Goal: Task Accomplishment & Management: Manage account settings

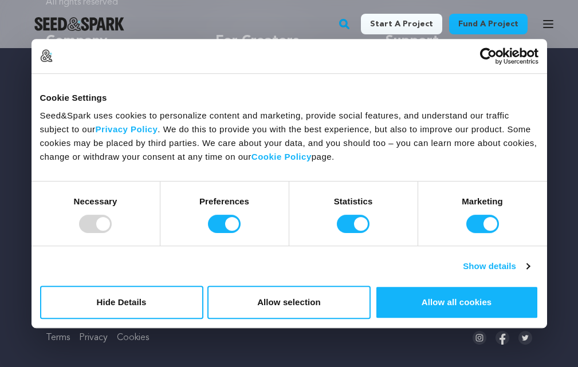
scroll to position [404, 0]
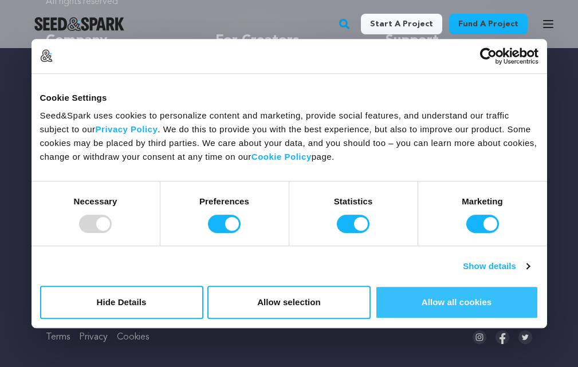
click at [449, 294] on button "Allow all cookies" at bounding box center [456, 302] width 163 height 33
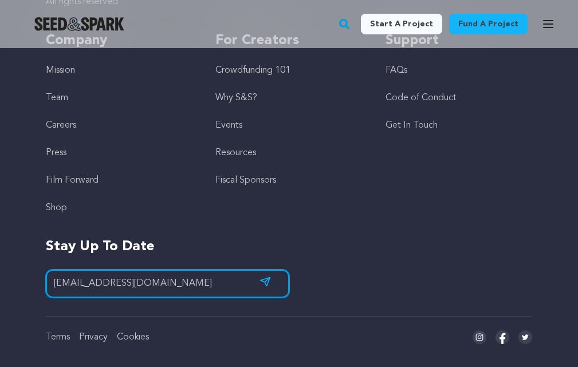
drag, startPoint x: 227, startPoint y: 282, endPoint x: 68, endPoint y: 216, distance: 172.2
click at [68, 216] on div "Copyright © 2025 Seed&Spark All rights reserved Company Mission Team Careers Pr…" at bounding box center [289, 115] width 486 height 365
click at [157, 290] on input "mitu144545@gmail.com" at bounding box center [167, 284] width 243 height 28
click at [160, 283] on input "mitu144545@gmail.com" at bounding box center [167, 284] width 243 height 28
drag, startPoint x: 167, startPoint y: 289, endPoint x: 0, endPoint y: 285, distance: 166.6
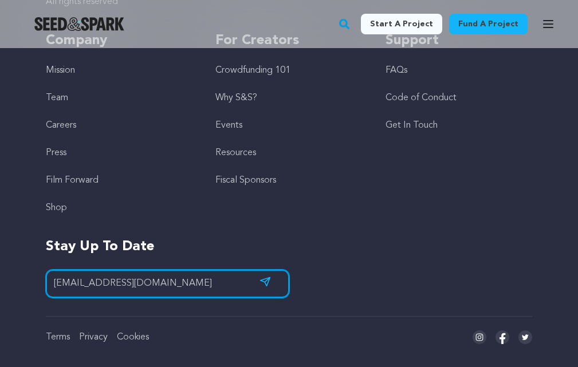
click at [0, 285] on div "Copyright © 2025 Seed&Spark All rights reserved Company Mission Team Careers Pr…" at bounding box center [289, 138] width 578 height 457
paste input "khatunseo"
type input "mitukhatunseo@gmail.com"
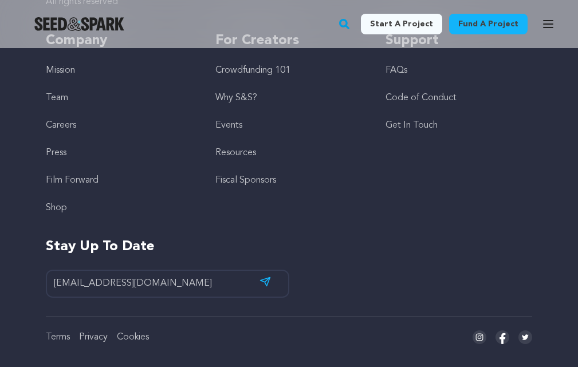
click at [265, 282] on icon "submit" at bounding box center [264, 281] width 11 height 10
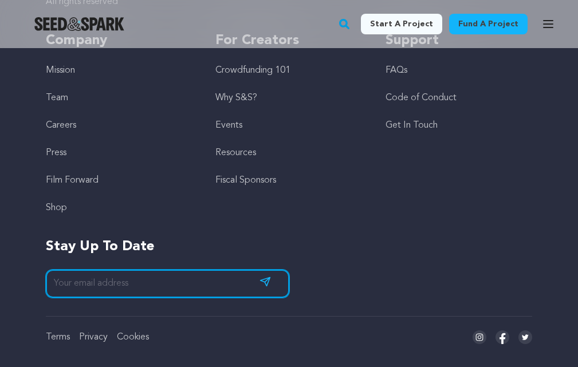
drag, startPoint x: 185, startPoint y: 285, endPoint x: 128, endPoint y: 297, distance: 57.9
click at [1, 237] on div "Copyright © 2025 Seed&Spark All rights reserved Company Mission Team Careers Pr…" at bounding box center [289, 138] width 578 height 457
type input "[EMAIL_ADDRESS][DOMAIN_NAME]"
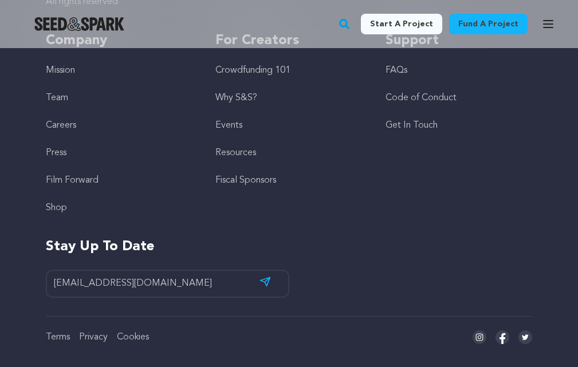
click at [272, 279] on button "Subscribe" at bounding box center [265, 281] width 30 height 19
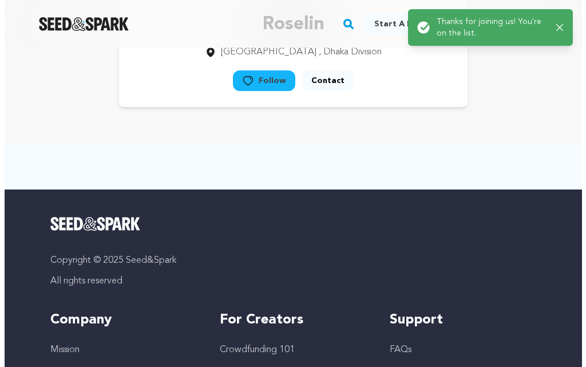
scroll to position [0, 0]
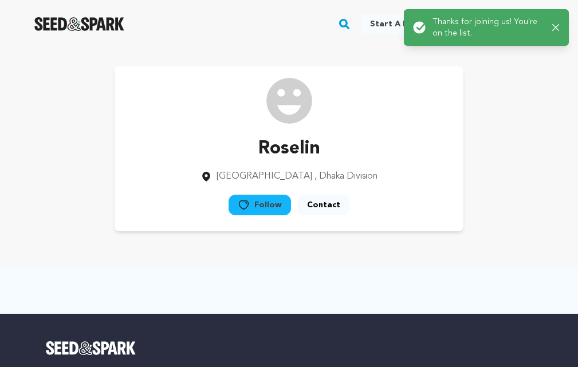
click at [558, 27] on icon "button" at bounding box center [555, 27] width 7 height 7
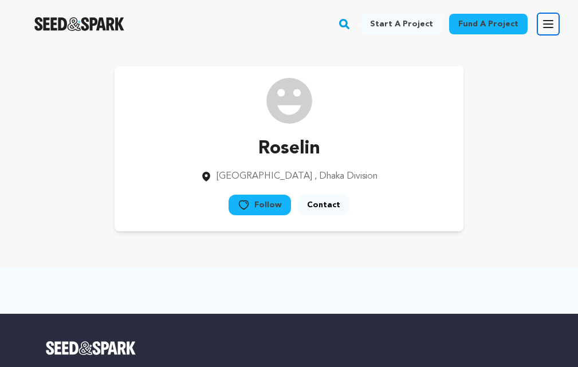
click at [543, 27] on icon "button" at bounding box center [547, 24] width 9 height 7
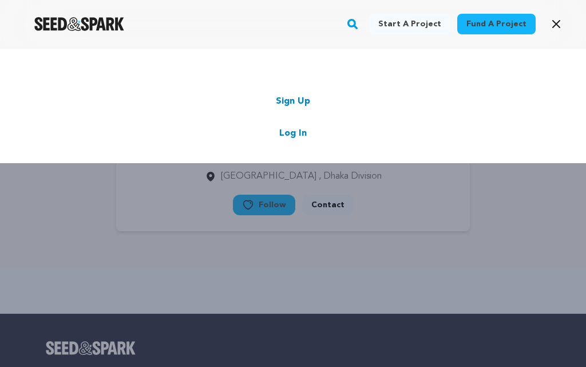
click at [293, 98] on link "Sign Up" at bounding box center [293, 101] width 34 height 14
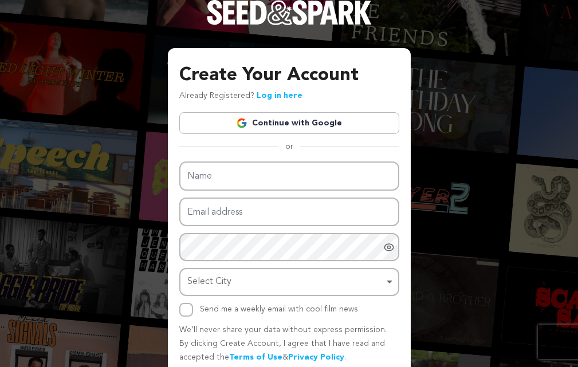
click at [275, 121] on link "Continue with Google" at bounding box center [289, 123] width 220 height 22
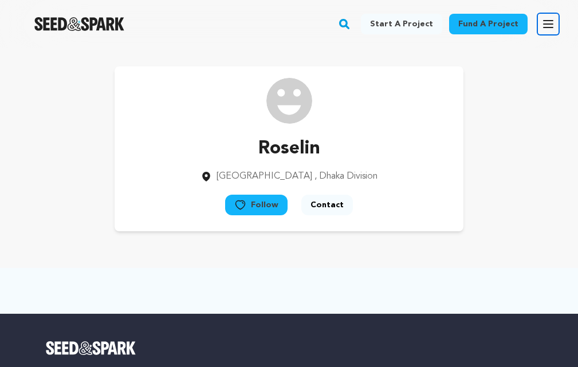
click at [547, 26] on icon "button" at bounding box center [548, 24] width 14 height 14
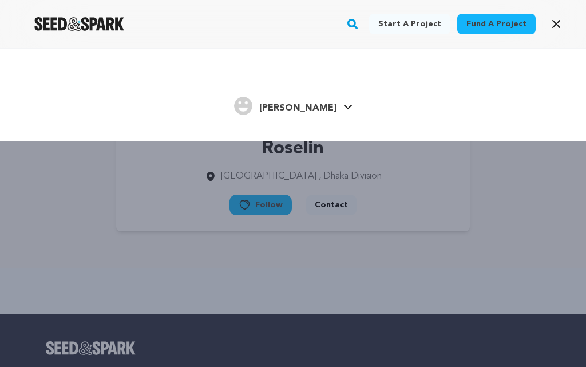
click at [330, 104] on link "[PERSON_NAME]" at bounding box center [293, 104] width 118 height 21
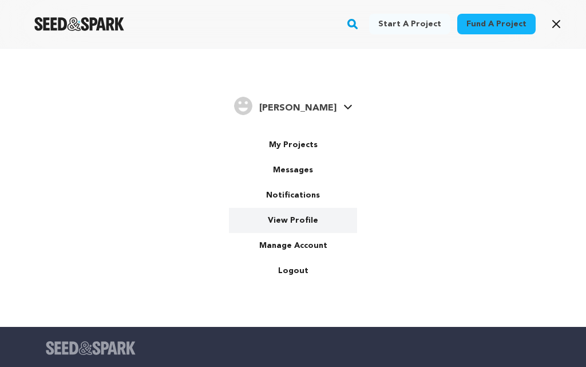
click at [293, 226] on link "View Profile" at bounding box center [293, 220] width 128 height 25
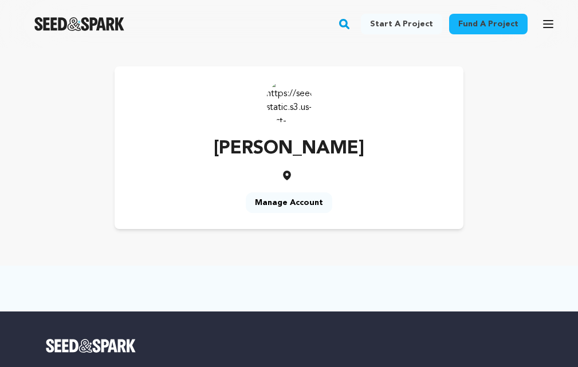
click at [300, 204] on link "Manage Account" at bounding box center [289, 202] width 86 height 21
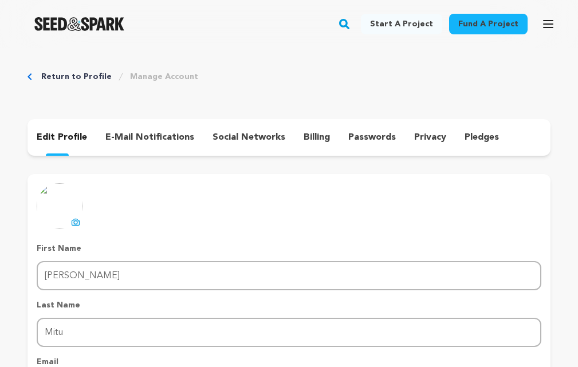
scroll to position [133, 0]
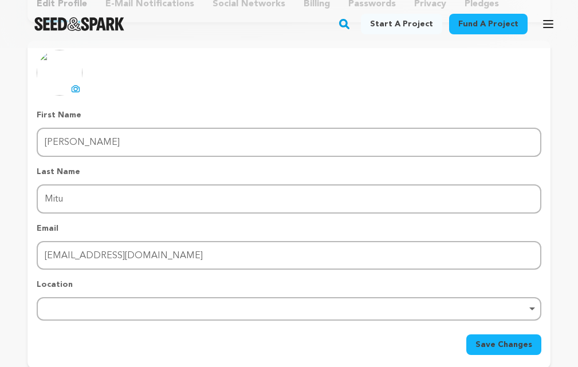
click at [60, 309] on div "Remove item" at bounding box center [288, 308] width 493 height 5
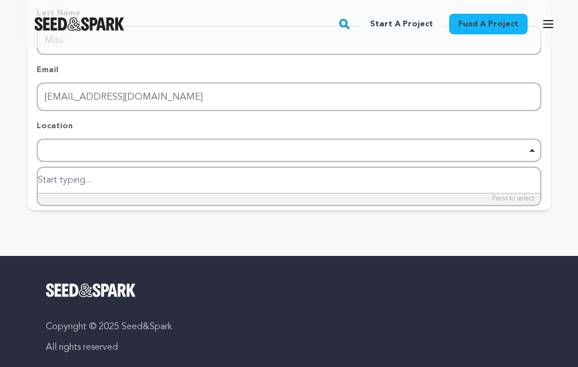
scroll to position [267, 0]
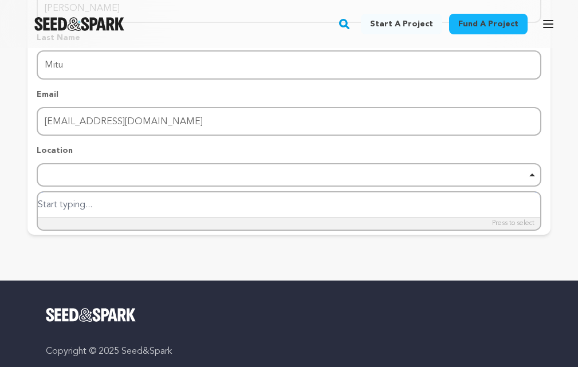
click at [66, 171] on div "Remove item" at bounding box center [289, 174] width 504 height 23
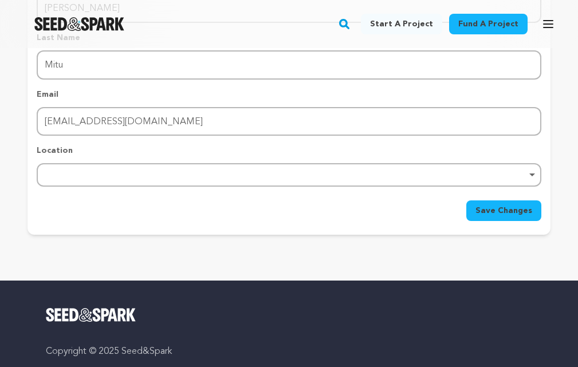
click at [74, 170] on div "Remove item" at bounding box center [289, 174] width 504 height 23
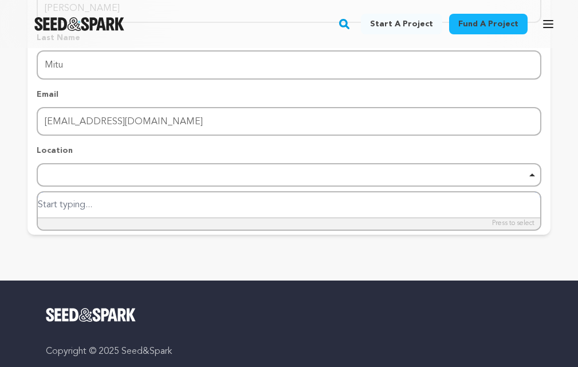
click at [82, 206] on input "search" at bounding box center [289, 205] width 502 height 26
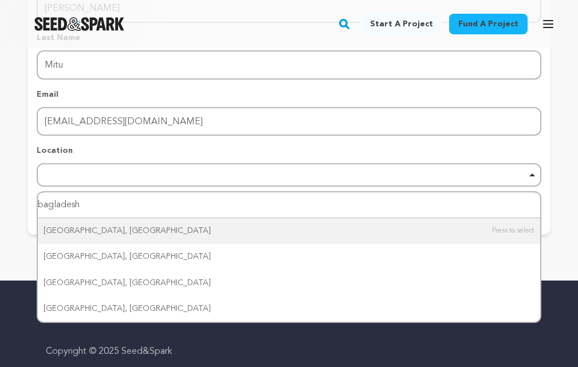
drag, startPoint x: 41, startPoint y: 203, endPoint x: 24, endPoint y: 194, distance: 19.0
click at [24, 194] on div "Return to Profile Manage Account edit profile e-mail notifications social netwo…" at bounding box center [289, 21] width 578 height 481
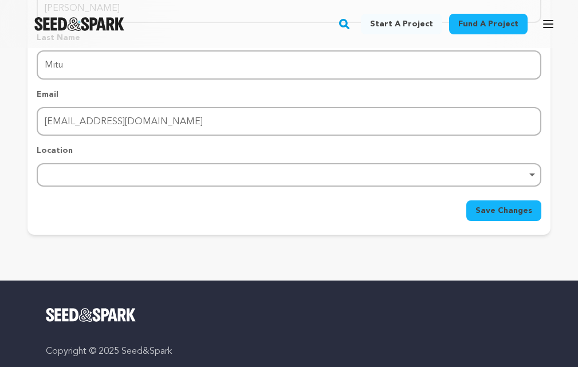
click at [69, 178] on div "Remove item" at bounding box center [289, 174] width 504 height 23
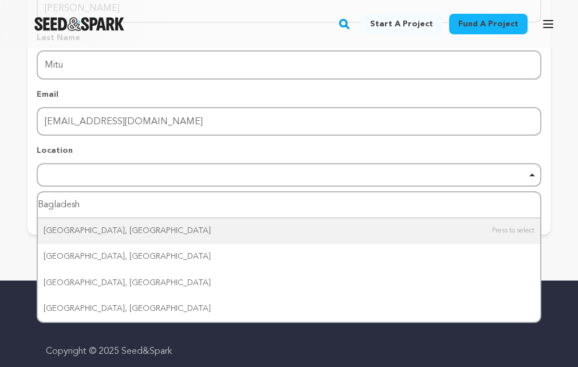
click at [104, 206] on input "Bagladesh" at bounding box center [289, 205] width 502 height 26
type input "Bagladesh"
click at [563, 243] on div "Return to Profile Manage Account edit profile e-mail notifications social netwo…" at bounding box center [289, 21] width 578 height 481
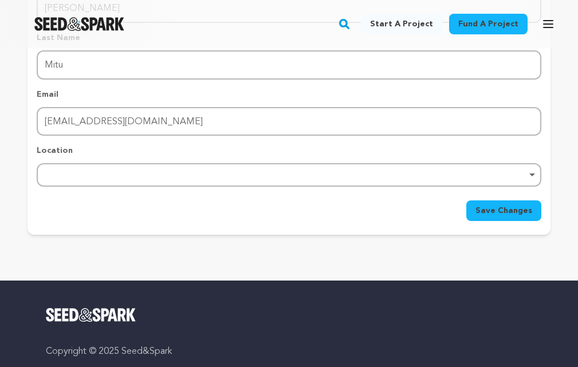
click at [270, 181] on div "Remove item" at bounding box center [289, 174] width 504 height 23
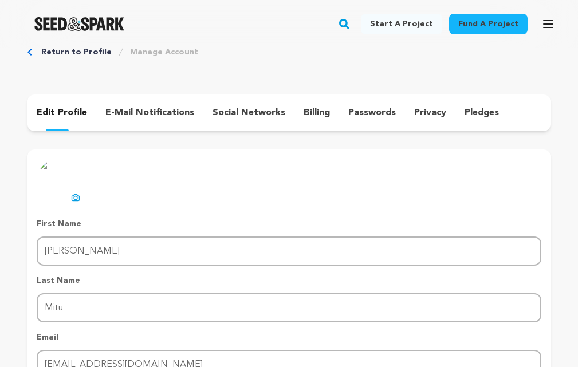
scroll to position [0, 0]
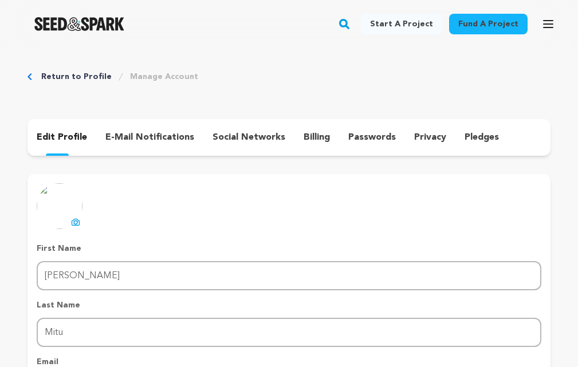
click at [74, 220] on icon at bounding box center [75, 222] width 9 height 9
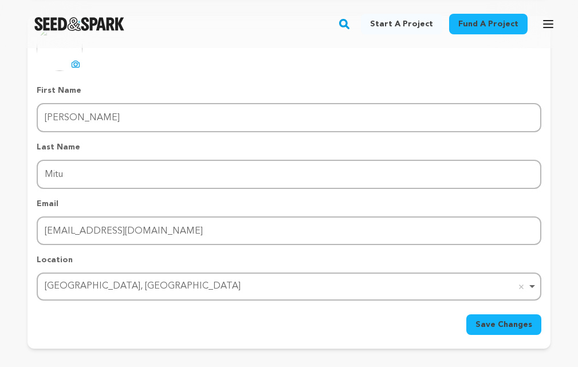
scroll to position [267, 0]
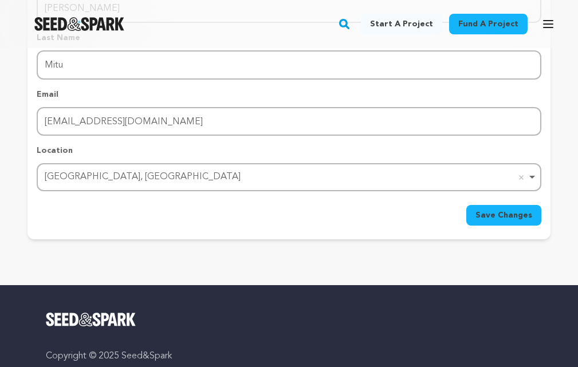
click at [505, 219] on span "Save Changes" at bounding box center [503, 215] width 57 height 11
click at [515, 215] on span "Save Changes" at bounding box center [503, 215] width 57 height 11
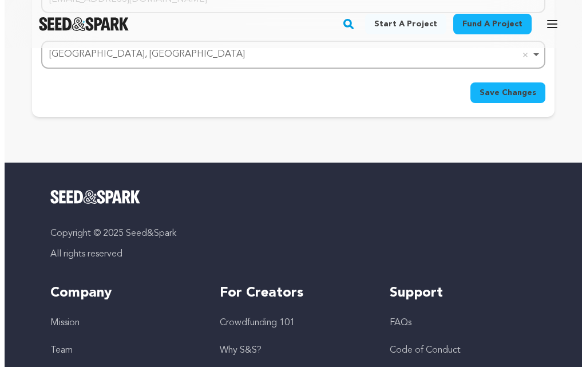
scroll to position [0, 0]
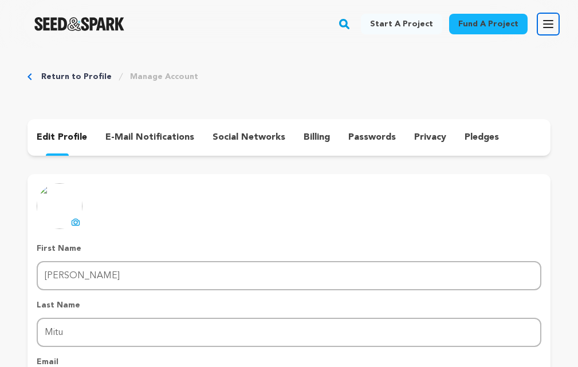
click at [548, 24] on icon "button" at bounding box center [547, 24] width 9 height 7
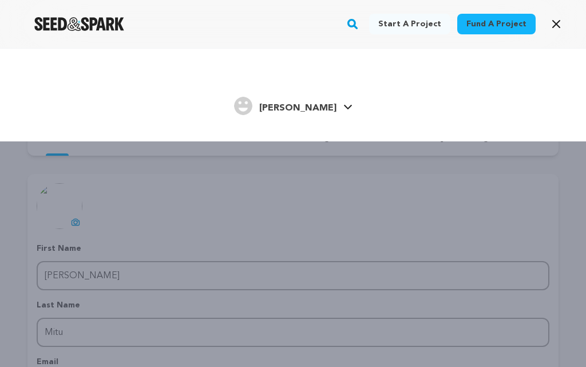
click at [343, 109] on icon at bounding box center [347, 107] width 9 height 6
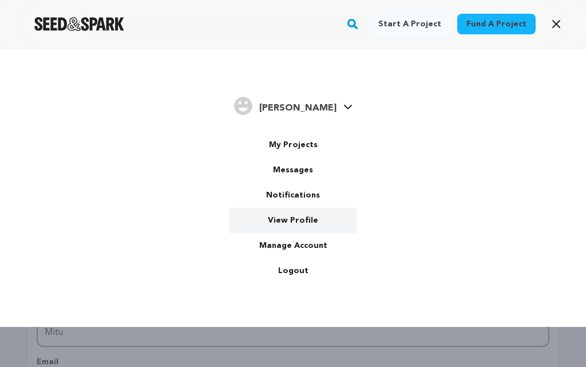
click at [313, 218] on link "View Profile" at bounding box center [293, 220] width 128 height 25
